Goal: Transaction & Acquisition: Download file/media

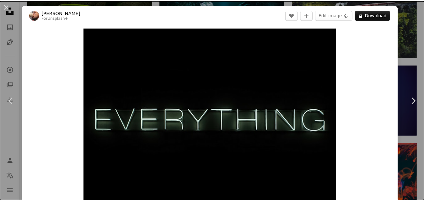
scroll to position [1940, 0]
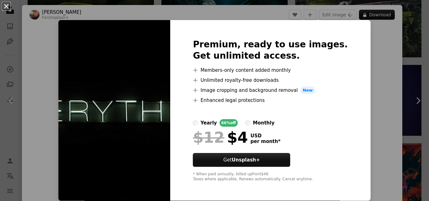
click at [8, 7] on button "An X shape" at bounding box center [7, 7] width 8 height 8
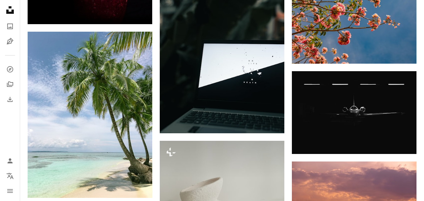
scroll to position [7509, 0]
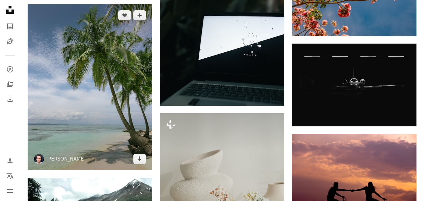
click at [114, 116] on img at bounding box center [90, 87] width 125 height 166
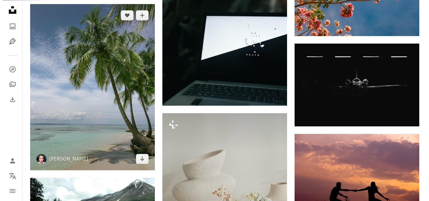
scroll to position [7352, 0]
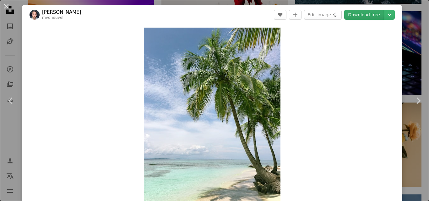
click at [356, 14] on link "Download free" at bounding box center [364, 15] width 40 height 10
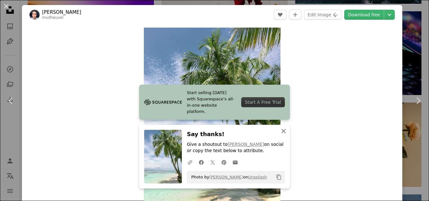
click at [281, 131] on icon "button" at bounding box center [283, 131] width 4 height 4
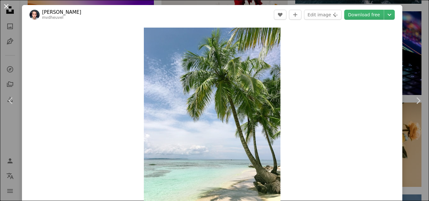
click at [5, 6] on button "An X shape" at bounding box center [7, 7] width 8 height 8
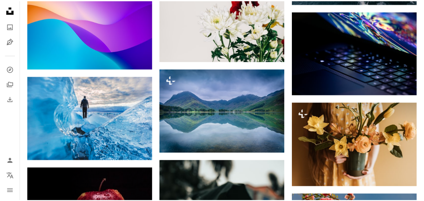
scroll to position [7494, 0]
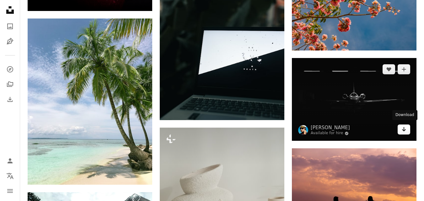
click at [405, 127] on icon "Arrow pointing down" at bounding box center [404, 130] width 5 height 8
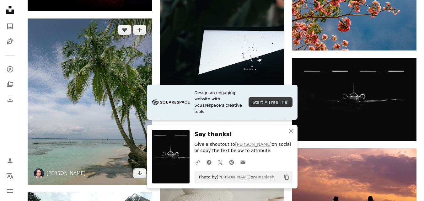
click at [130, 36] on img at bounding box center [90, 102] width 125 height 166
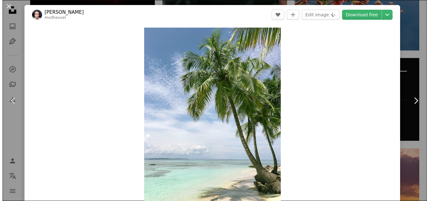
scroll to position [7318, 0]
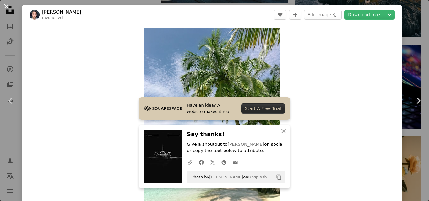
click at [5, 7] on button "An X shape" at bounding box center [7, 7] width 8 height 8
click at [5, 7] on icon "Unsplash logo Unsplash Home" at bounding box center [10, 10] width 13 height 13
